Goal: Task Accomplishment & Management: Use online tool/utility

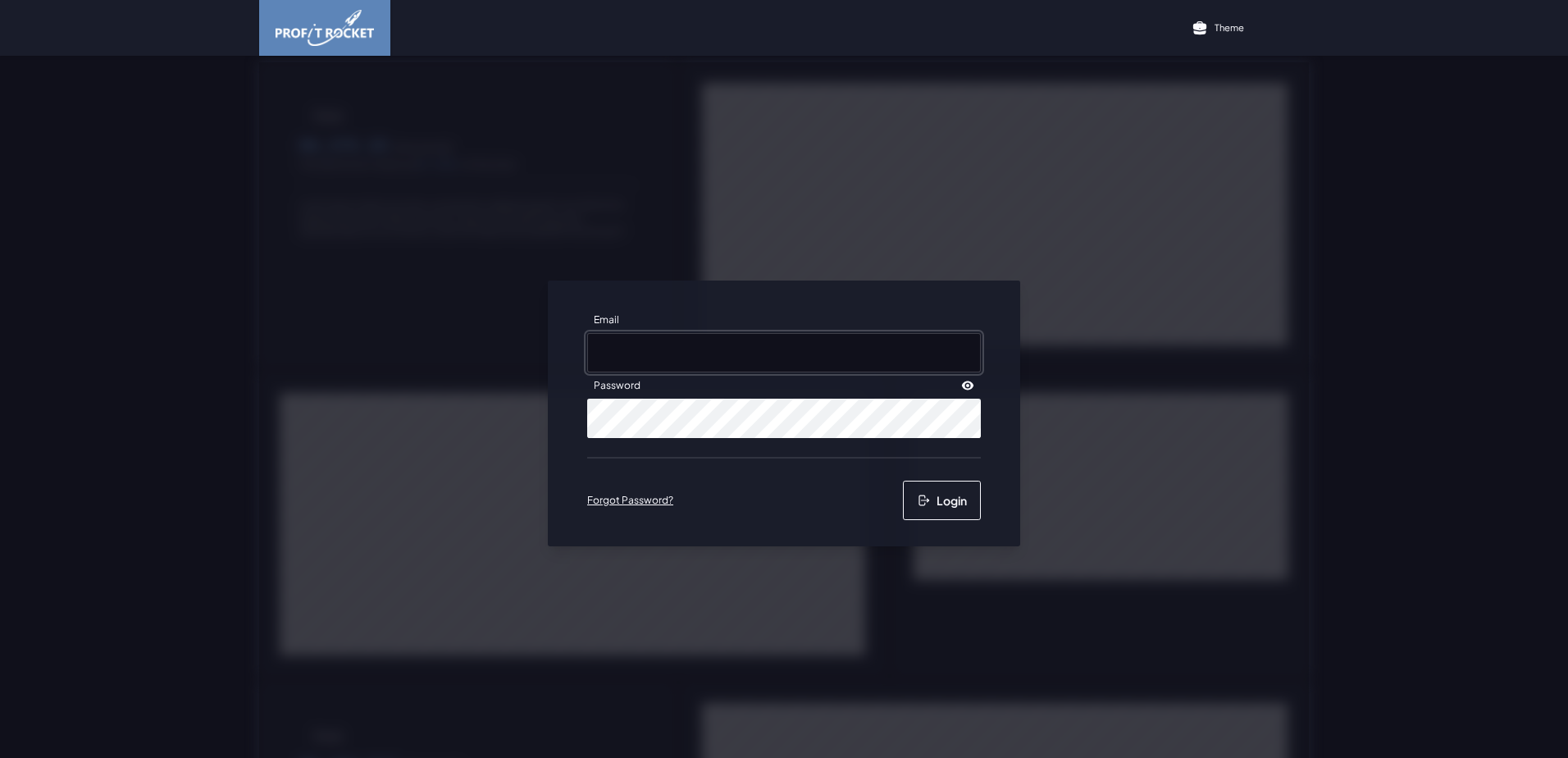
click at [609, 358] on input "Email" at bounding box center [784, 353] width 394 height 40
type input "[PERSON_NAME][EMAIL_ADDRESS][DOMAIN_NAME]"
click at [936, 495] on button "Login" at bounding box center [942, 499] width 78 height 40
